Goal: Task Accomplishment & Management: Complete application form

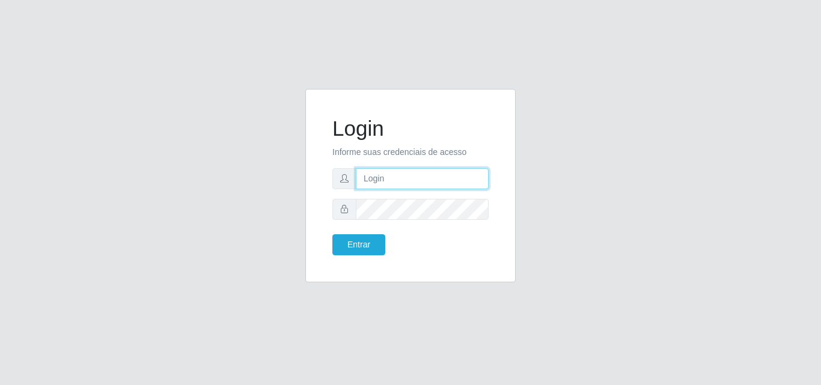
click at [367, 180] on input "text" at bounding box center [422, 178] width 133 height 21
type input "e"
